Goal: Register for event/course

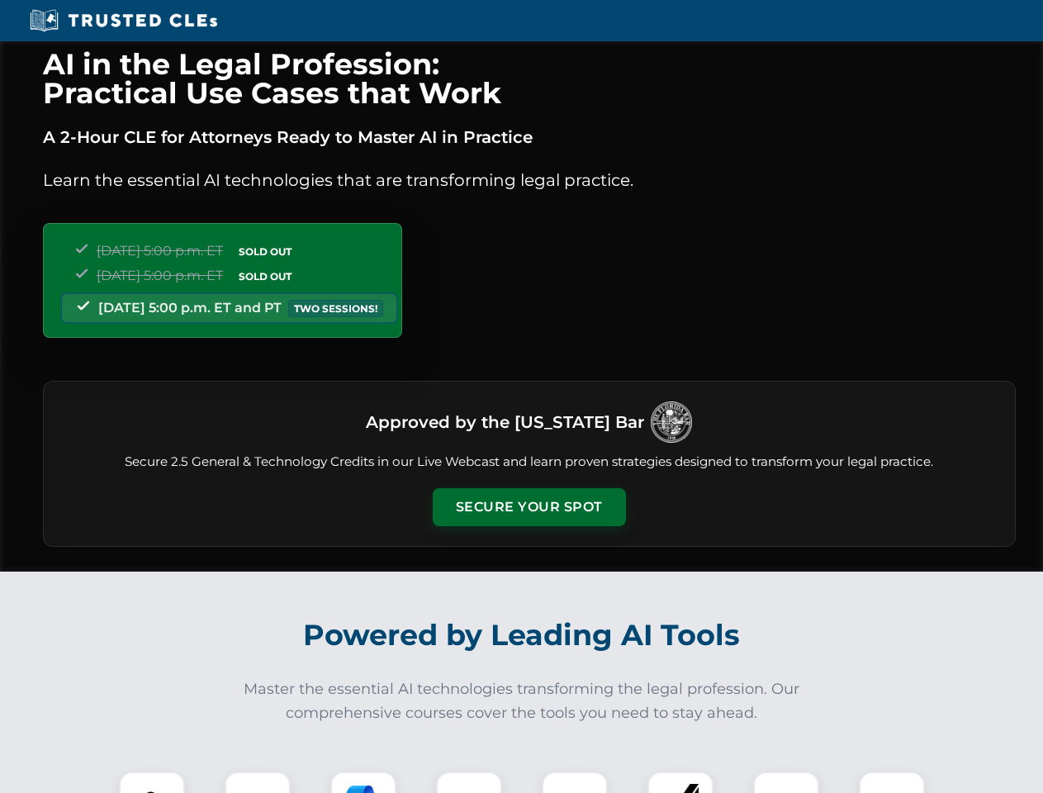
click at [529, 507] on button "Secure Your Spot" at bounding box center [529, 507] width 193 height 38
